Goal: Task Accomplishment & Management: Complete application form

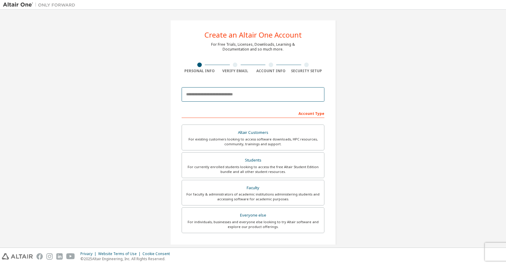
click at [202, 96] on input "email" at bounding box center [253, 94] width 143 height 14
type input "**********"
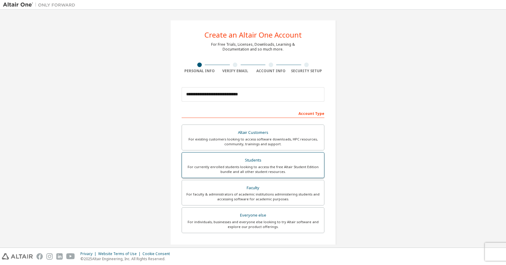
click at [249, 168] on div "For currently enrolled students looking to access the free Altair Student Editi…" at bounding box center [252, 170] width 135 height 10
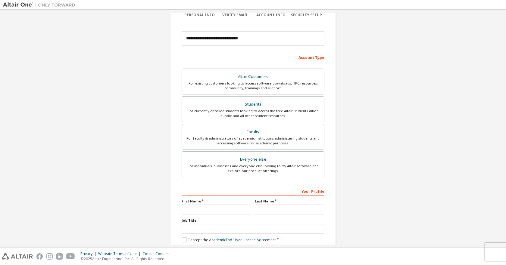
scroll to position [87, 0]
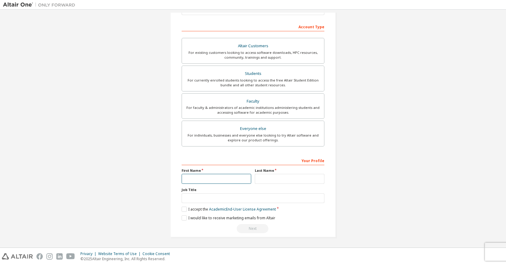
click at [224, 180] on input "text" at bounding box center [217, 179] width 70 height 10
type input "******"
click at [184, 208] on label "I accept the Academic End-User License Agreement" at bounding box center [229, 209] width 94 height 5
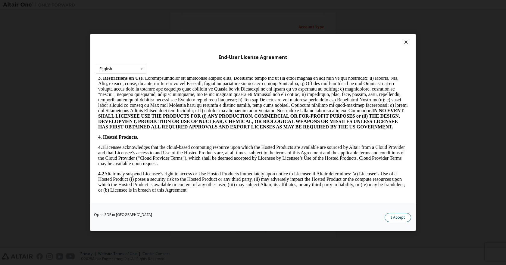
scroll to position [482, 0]
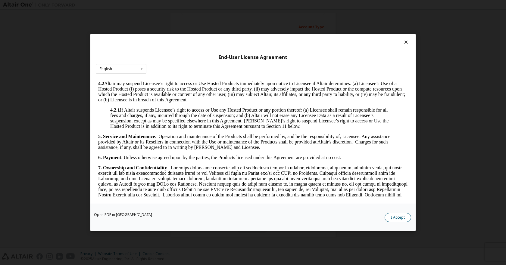
click at [399, 221] on button "I Accept" at bounding box center [397, 217] width 26 height 9
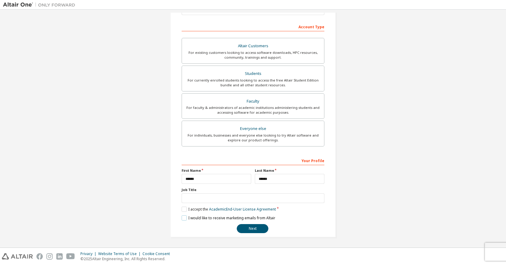
click at [183, 219] on label "I would like to receive marketing emails from Altair" at bounding box center [229, 218] width 94 height 5
click at [184, 219] on label "I would like to receive marketing emails from Altair" at bounding box center [229, 218] width 94 height 5
click at [191, 194] on input "text" at bounding box center [253, 199] width 143 height 10
type input "*******"
click at [252, 223] on div "**********" at bounding box center [253, 195] width 143 height 78
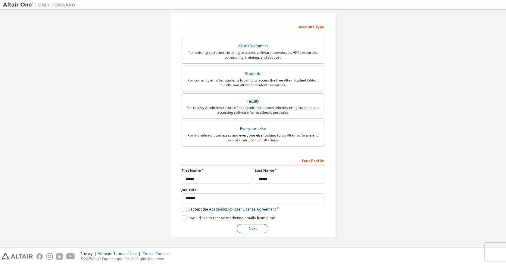
click at [248, 228] on button "Next" at bounding box center [253, 228] width 32 height 9
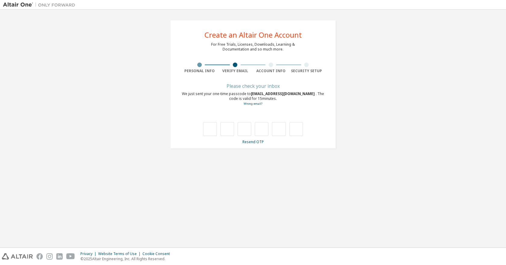
type input "*"
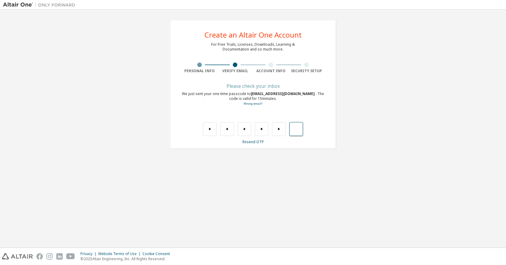
type input "*"
drag, startPoint x: 214, startPoint y: 129, endPoint x: 205, endPoint y: 133, distance: 10.0
click at [214, 129] on input "text" at bounding box center [210, 129] width 14 height 14
type input "*"
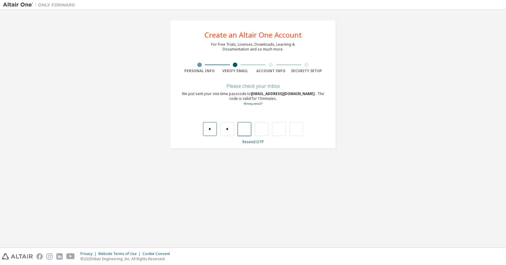
type input "*"
click at [252, 142] on link "Resend OTP" at bounding box center [252, 141] width 21 height 5
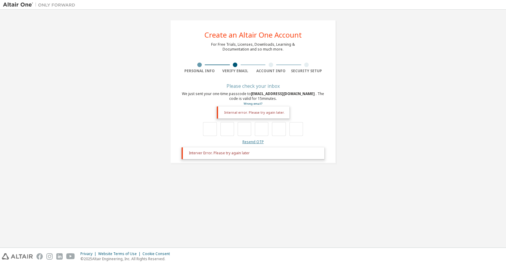
click at [252, 141] on link "Resend OTP" at bounding box center [252, 141] width 21 height 5
click at [299, 184] on div "**********" at bounding box center [253, 129] width 500 height 232
click at [213, 128] on input "text" at bounding box center [210, 129] width 14 height 14
type input "*"
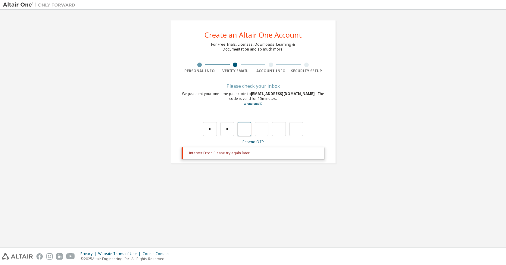
type input "*"
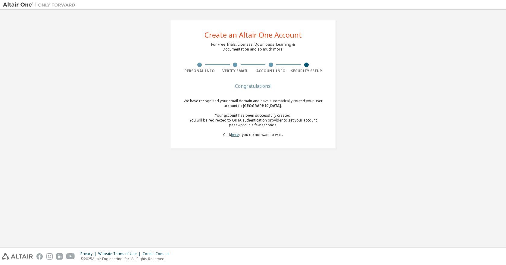
click at [236, 134] on link "here" at bounding box center [235, 134] width 8 height 5
